Goal: Find specific page/section: Find specific page/section

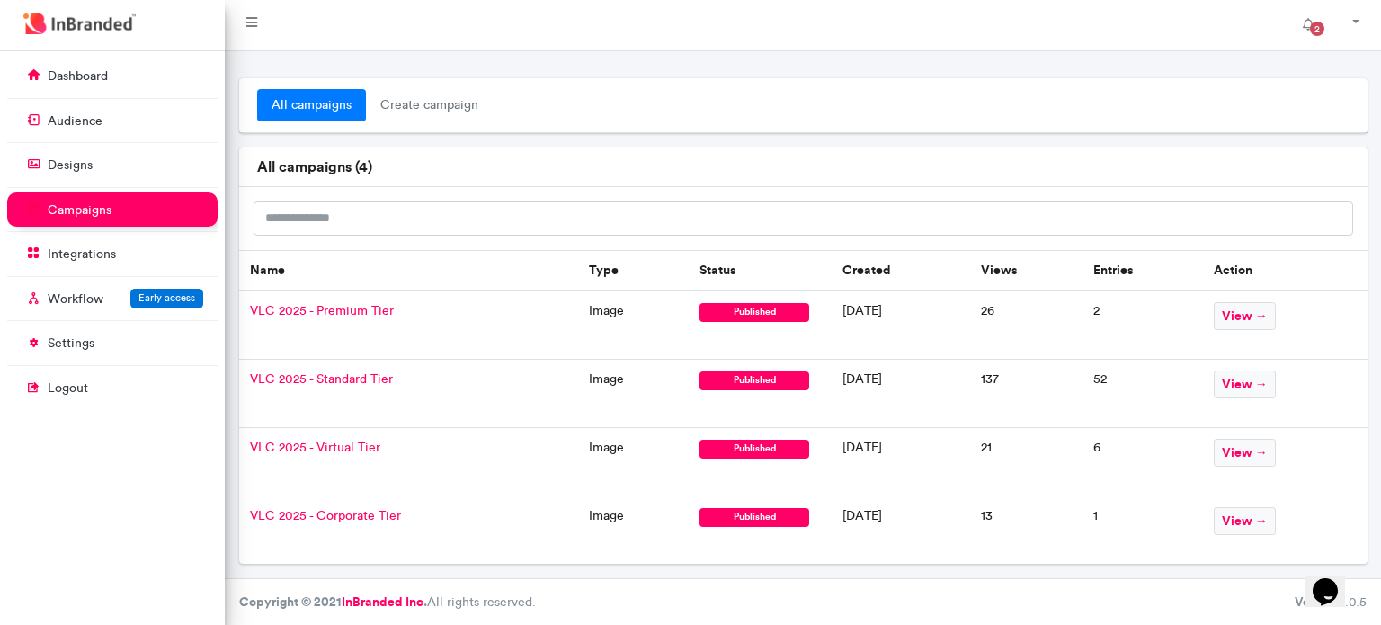
click at [376, 378] on span "VLC 2025 - Standard Tier" at bounding box center [321, 378] width 143 height 15
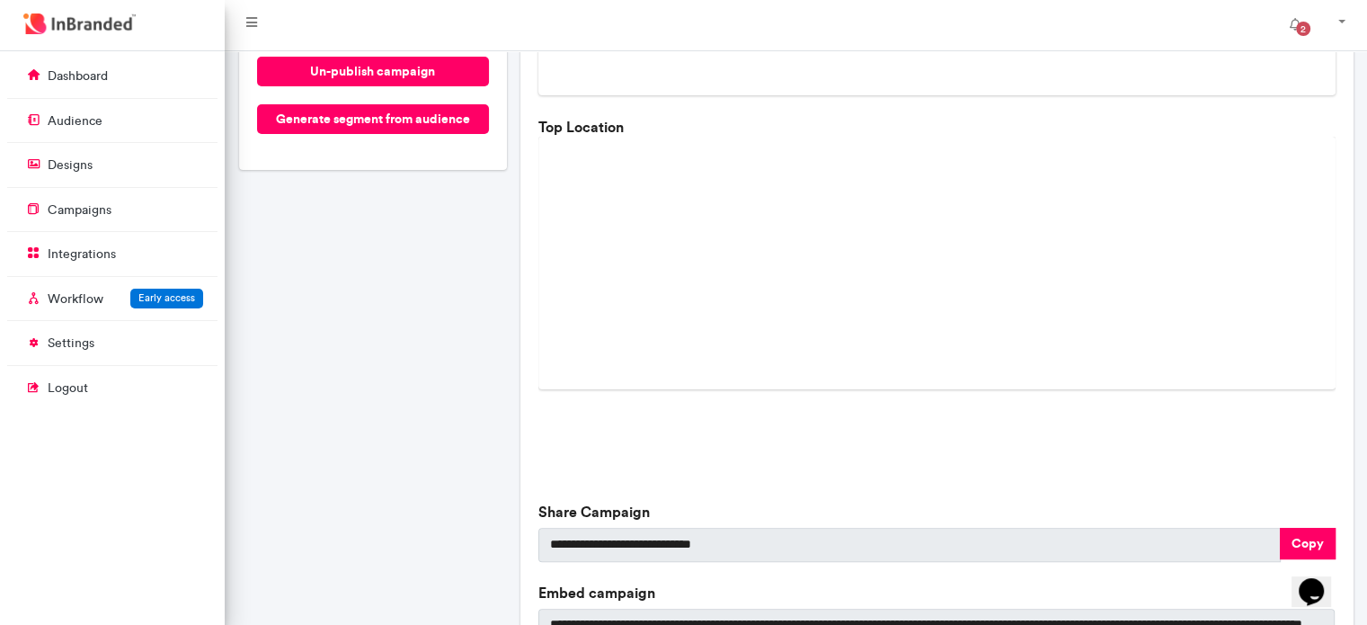
scroll to position [579, 0]
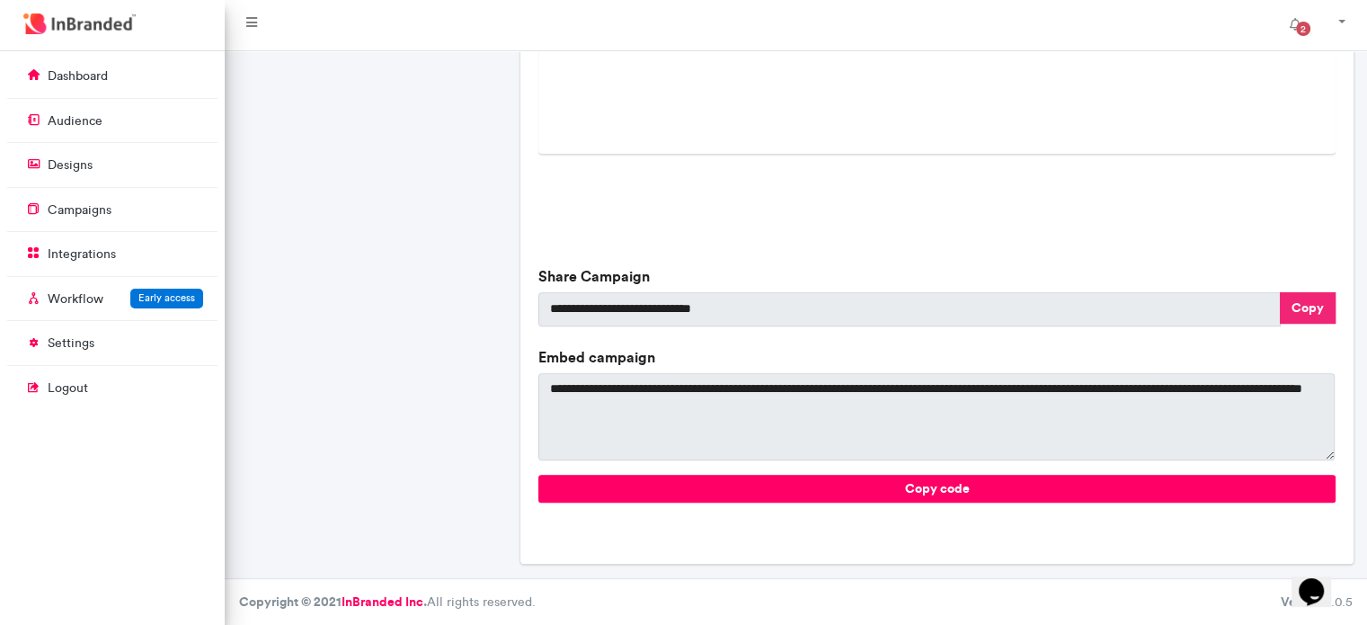
click at [1309, 301] on button "Copy" at bounding box center [1308, 307] width 56 height 31
type textarea "**********"
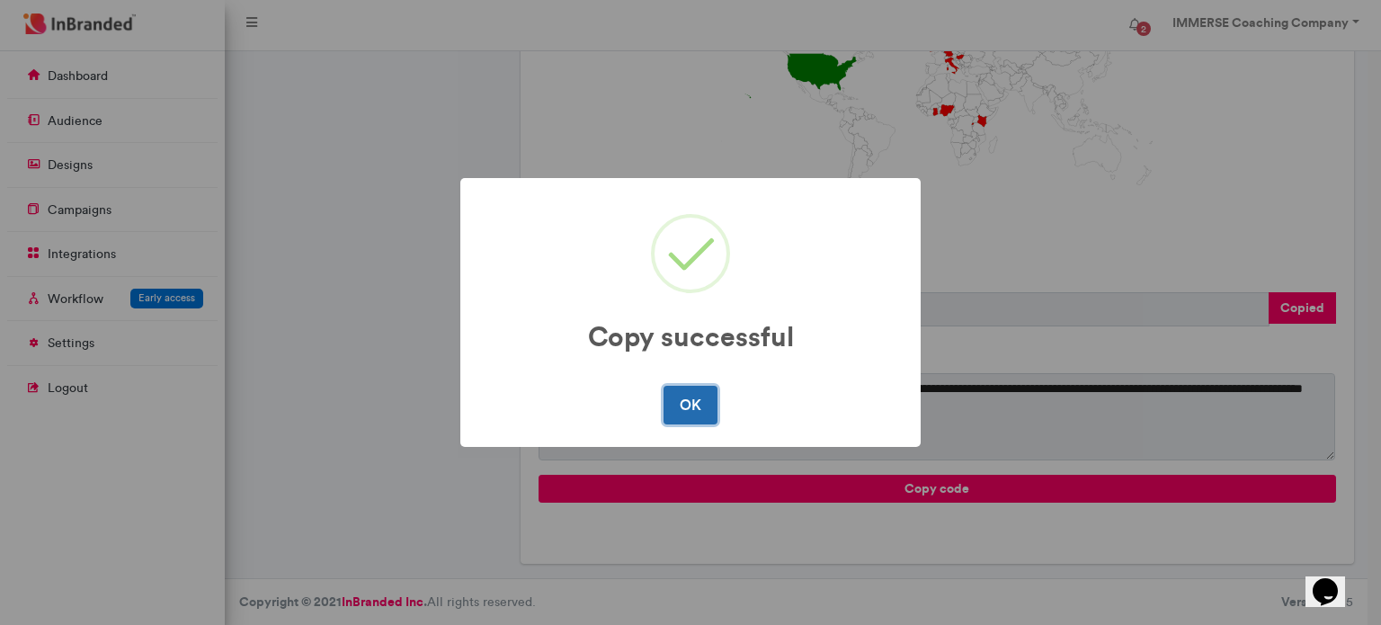
click at [690, 413] on button "OK" at bounding box center [689, 405] width 53 height 38
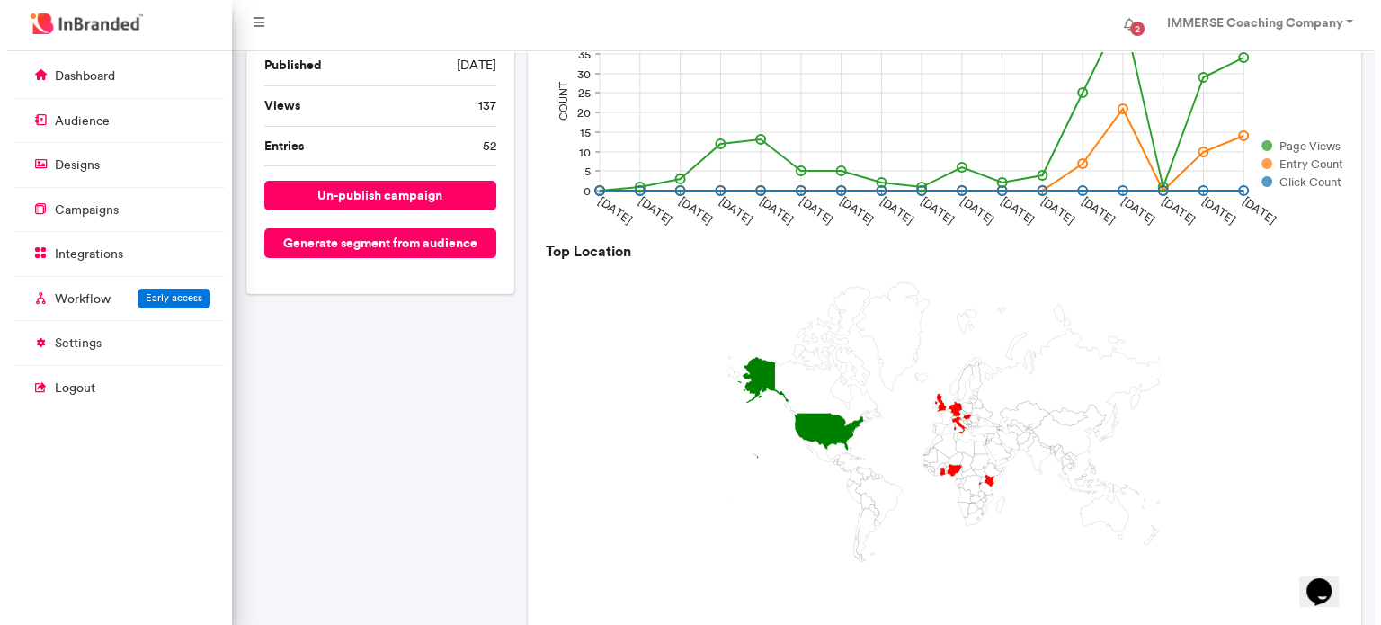
scroll to position [0, 0]
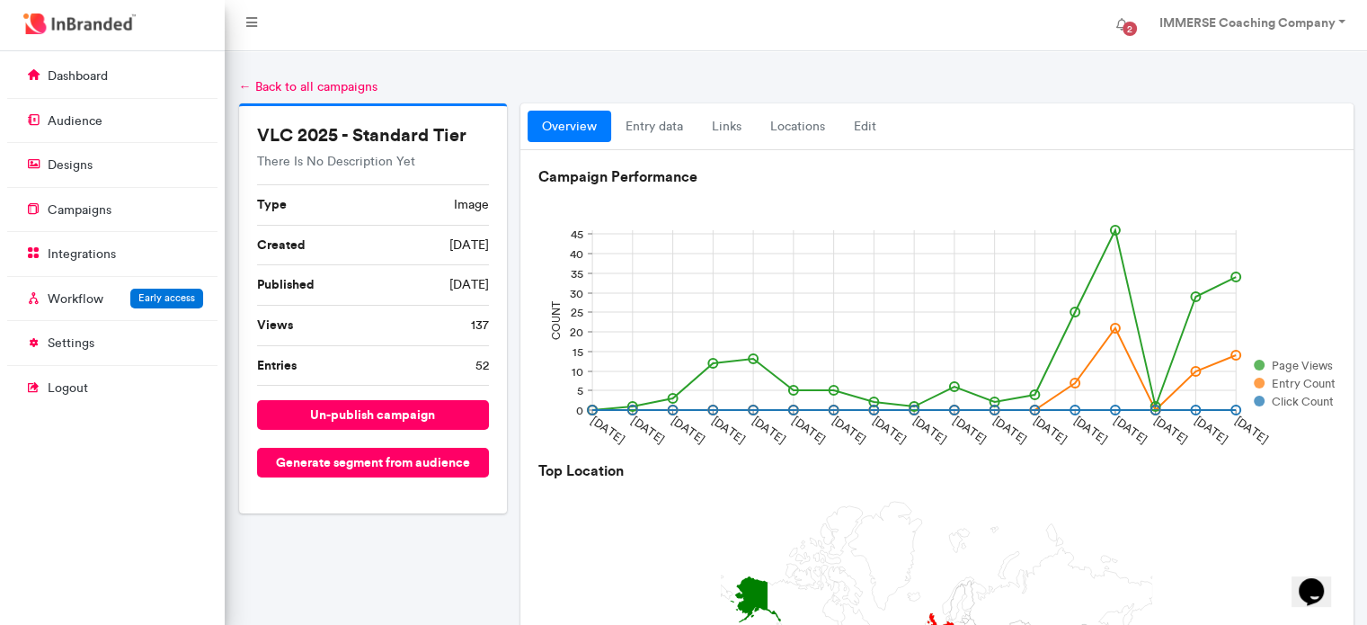
click at [266, 87] on link "← Back to all campaigns" at bounding box center [308, 86] width 138 height 15
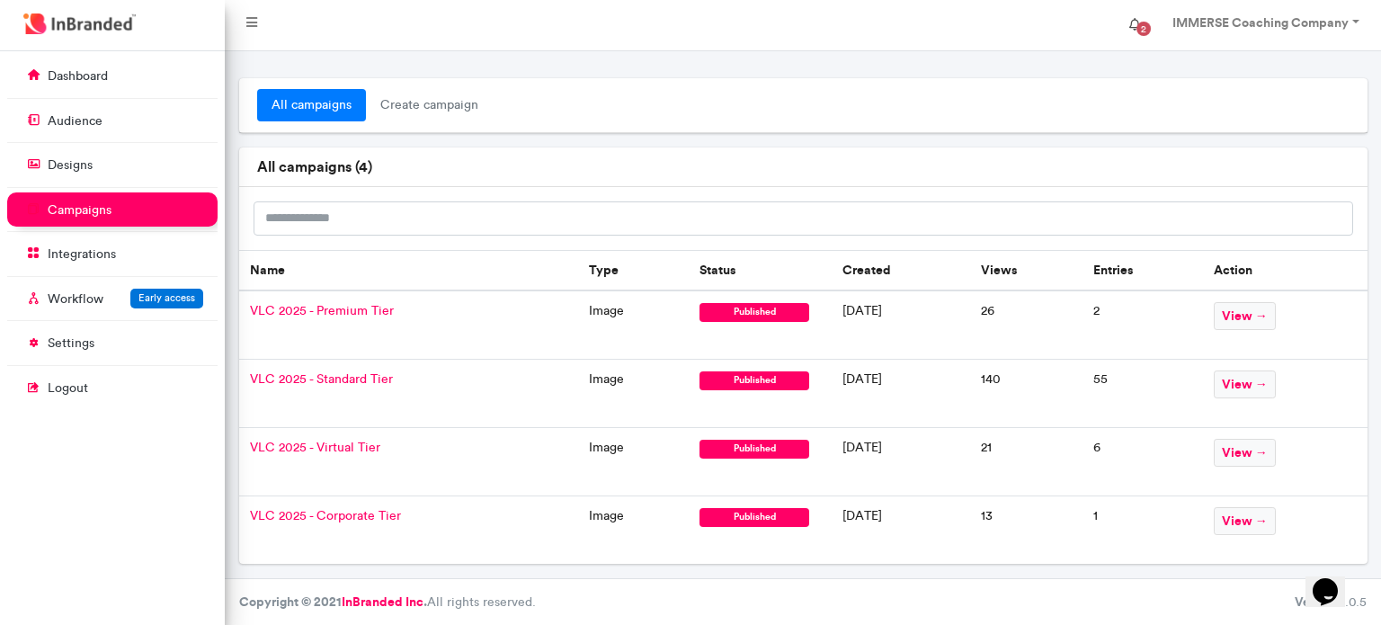
click at [1138, 28] on span "2" at bounding box center [1143, 29] width 14 height 14
click at [1206, 89] on ul "all campaigns create campaign" at bounding box center [803, 105] width 1092 height 32
click at [1357, 21] on link "IMMERSE Coaching Company" at bounding box center [1263, 25] width 219 height 36
click at [1121, 69] on div at bounding box center [803, 64] width 1156 height 27
click at [84, 74] on p "dashboard" at bounding box center [78, 76] width 60 height 18
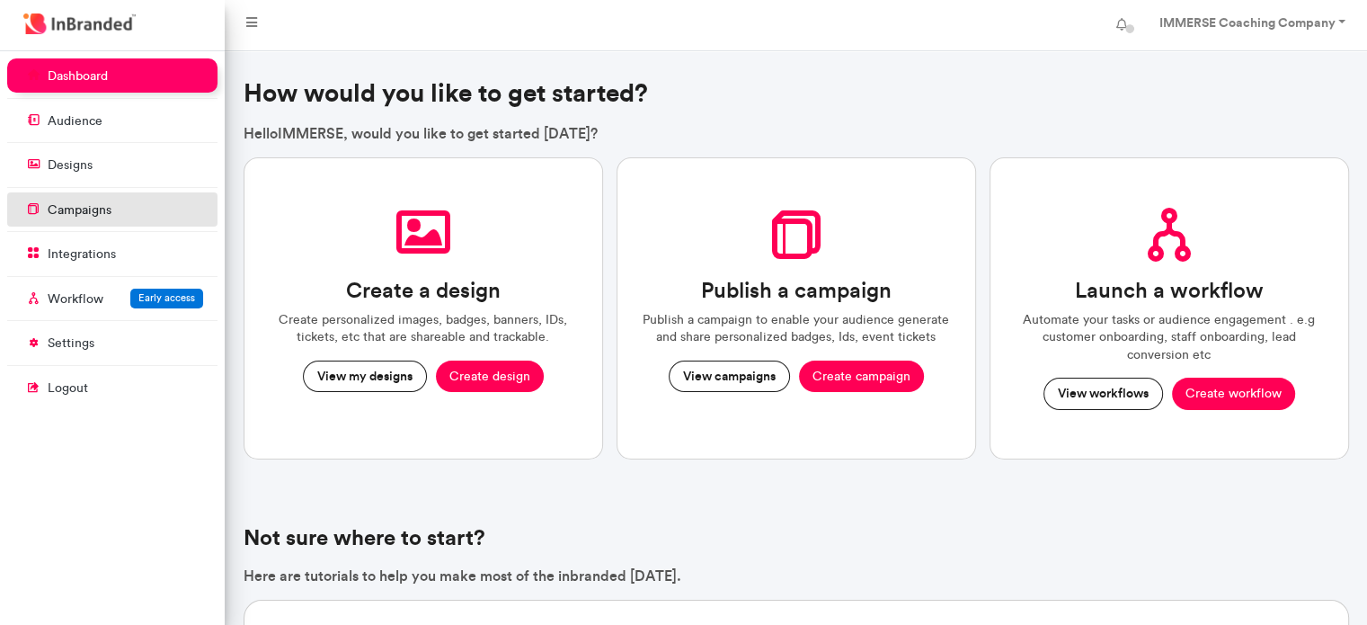
click at [165, 209] on link "campaigns" at bounding box center [112, 209] width 210 height 34
